Goal: Navigation & Orientation: Find specific page/section

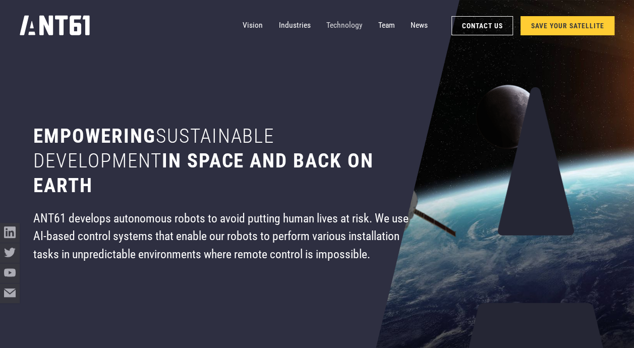
click at [346, 21] on link "Technology" at bounding box center [345, 26] width 36 height 20
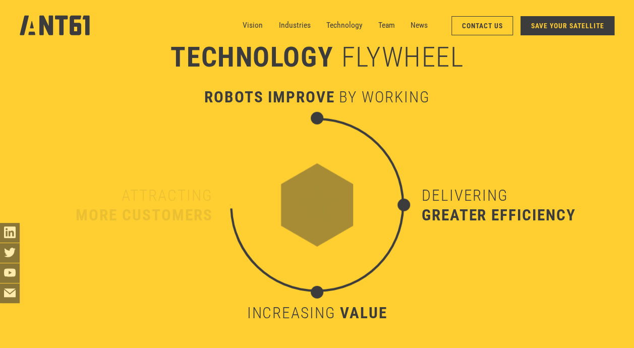
scroll to position [3211, 0]
click at [42, 25] on icon "home" at bounding box center [55, 25] width 70 height 20
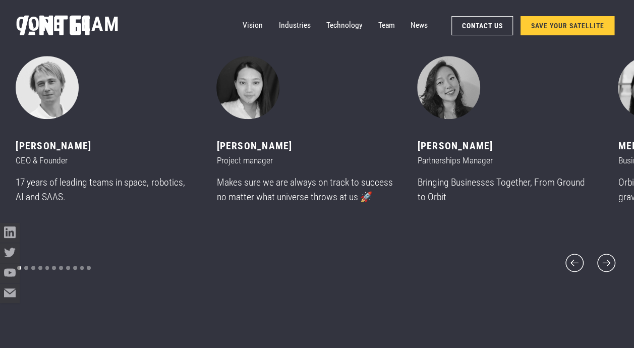
scroll to position [4209, 0]
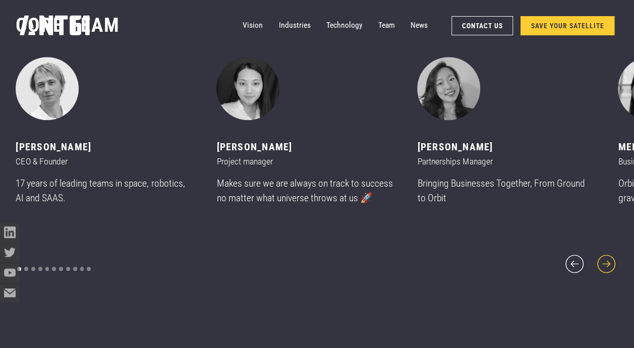
click at [608, 258] on icon "next slide" at bounding box center [607, 264] width 19 height 19
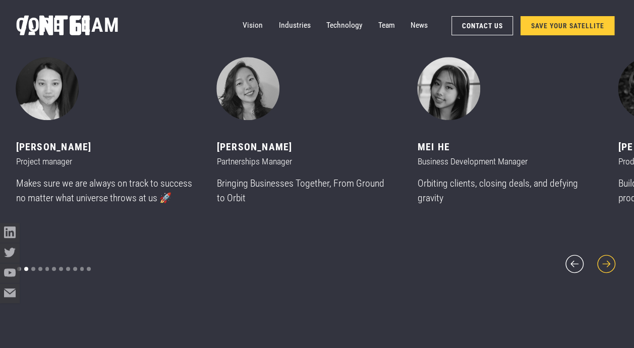
click at [608, 258] on icon "next slide" at bounding box center [607, 264] width 19 height 19
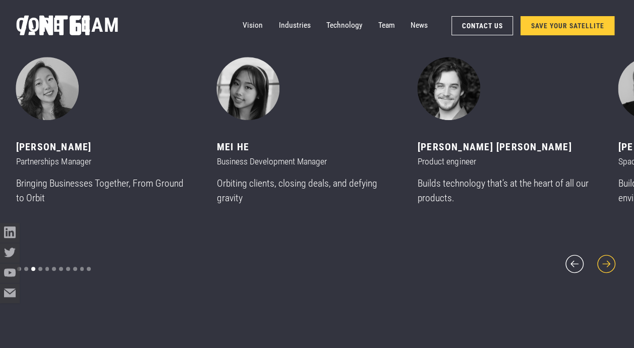
click at [608, 258] on icon "next slide" at bounding box center [607, 264] width 19 height 19
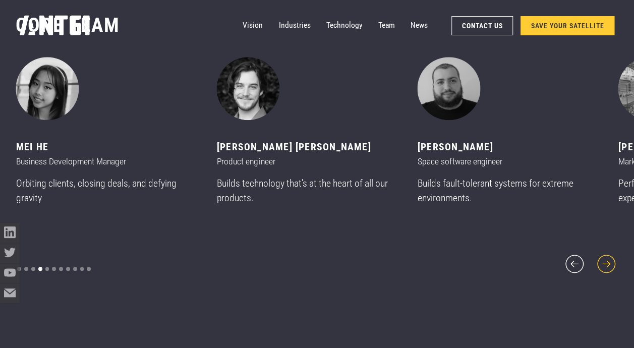
click at [608, 258] on icon "next slide" at bounding box center [607, 264] width 19 height 19
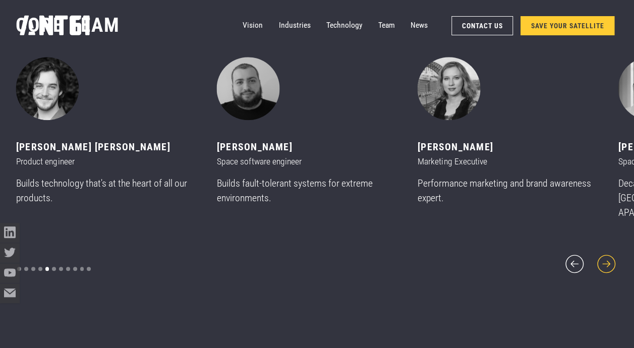
click at [608, 258] on icon "next slide" at bounding box center [607, 264] width 19 height 19
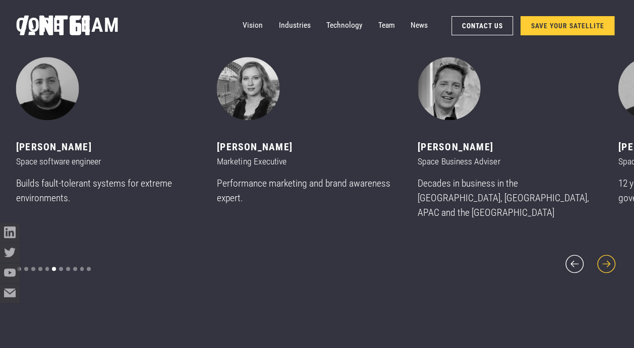
click at [608, 258] on icon "next slide" at bounding box center [607, 264] width 19 height 19
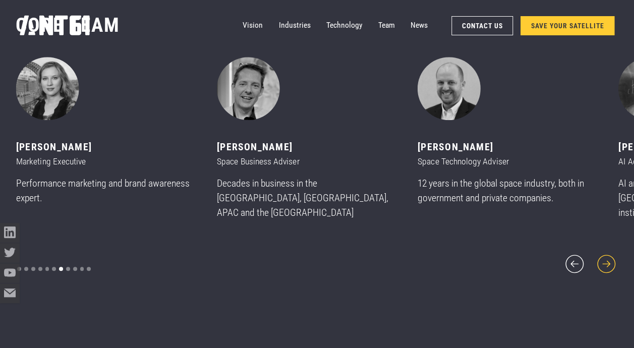
click at [608, 258] on icon "next slide" at bounding box center [607, 264] width 19 height 19
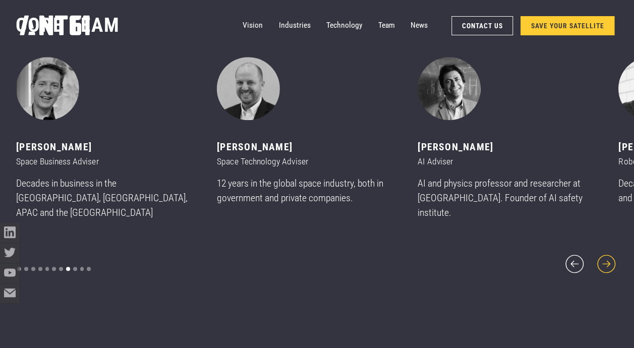
click at [608, 258] on icon "next slide" at bounding box center [607, 264] width 19 height 19
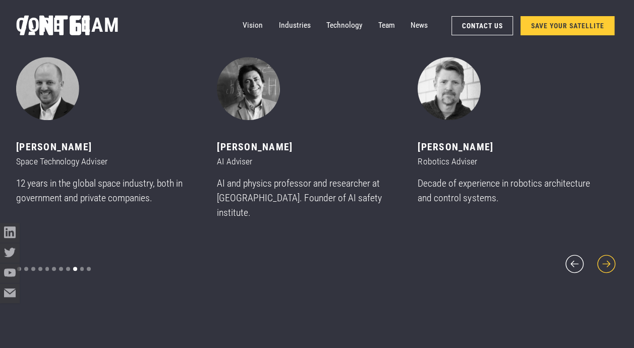
click at [608, 258] on icon "next slide" at bounding box center [607, 264] width 19 height 19
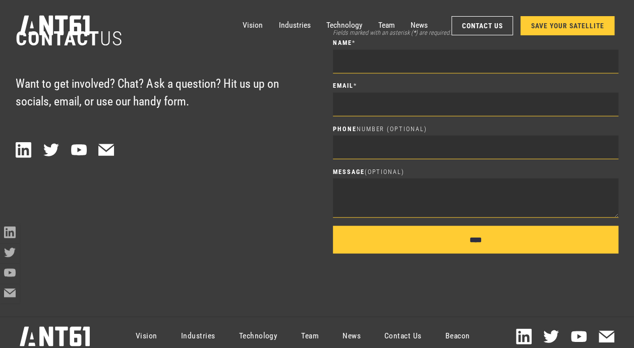
scroll to position [4921, 0]
